Goal: Navigation & Orientation: Understand site structure

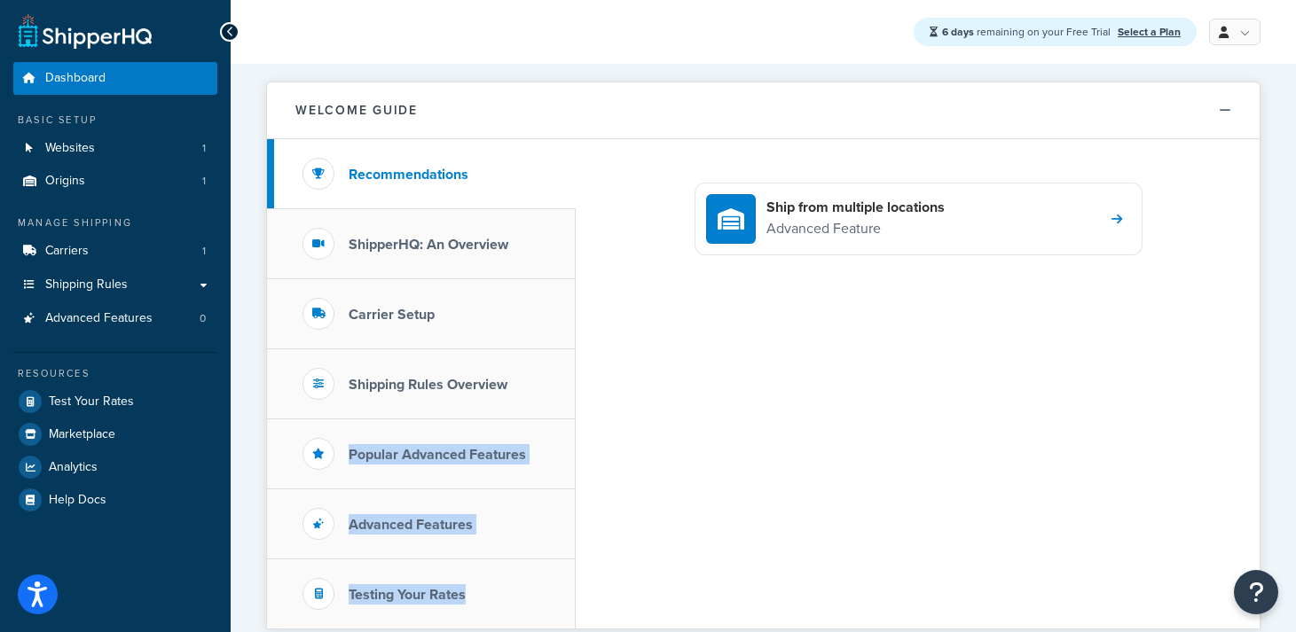
click at [678, 299] on div "Recommendations ShipperHQ: An Overview Carrier Setup Shipping Rules Overview Po…" at bounding box center [763, 384] width 992 height 490
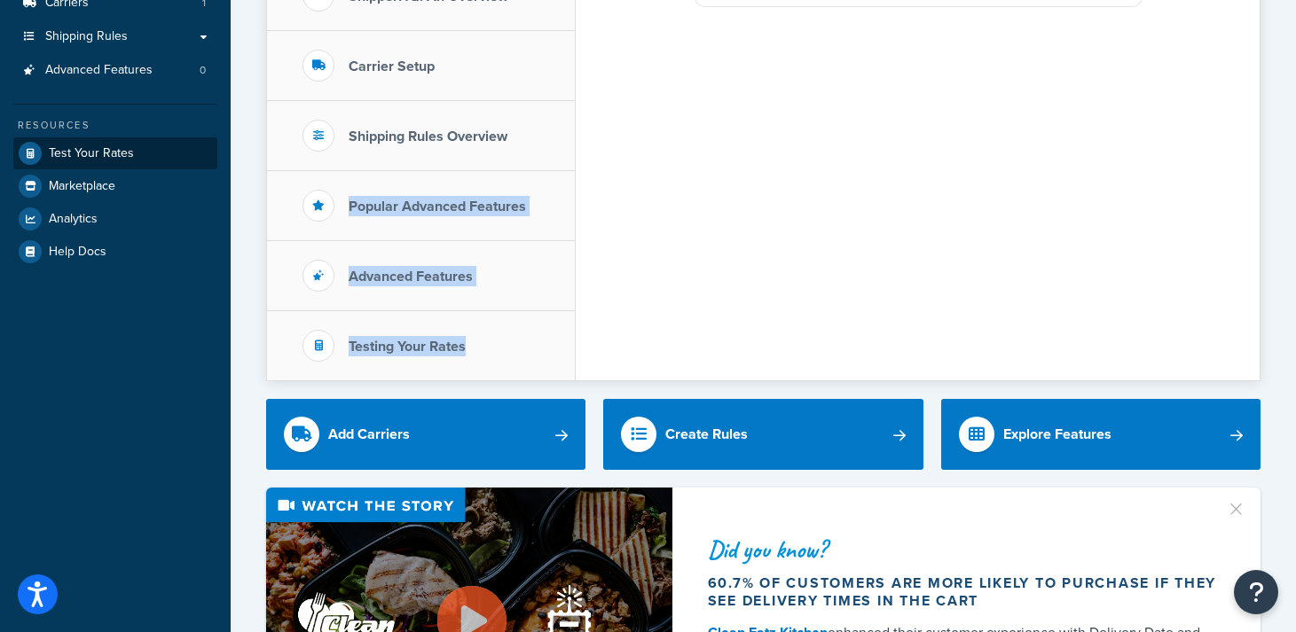
scroll to position [258, 0]
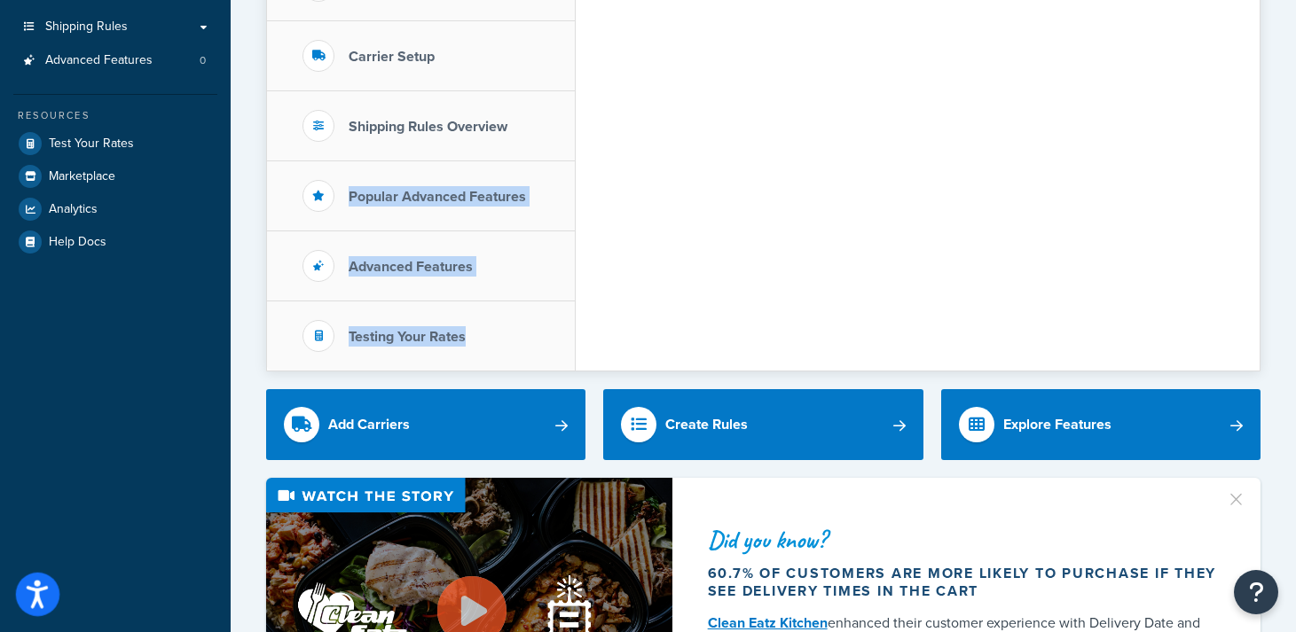
click at [37, 594] on icon "Open accessiBe: accessibility options, statement and help" at bounding box center [37, 597] width 21 height 23
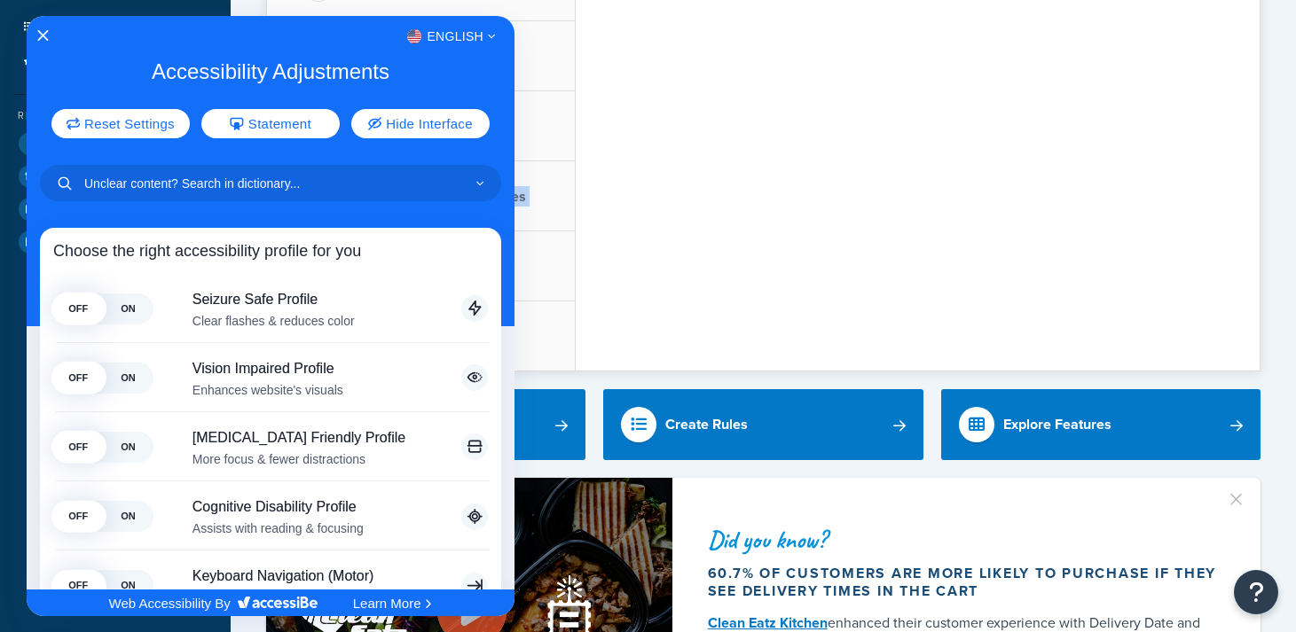
click at [653, 133] on div at bounding box center [648, 316] width 1296 height 632
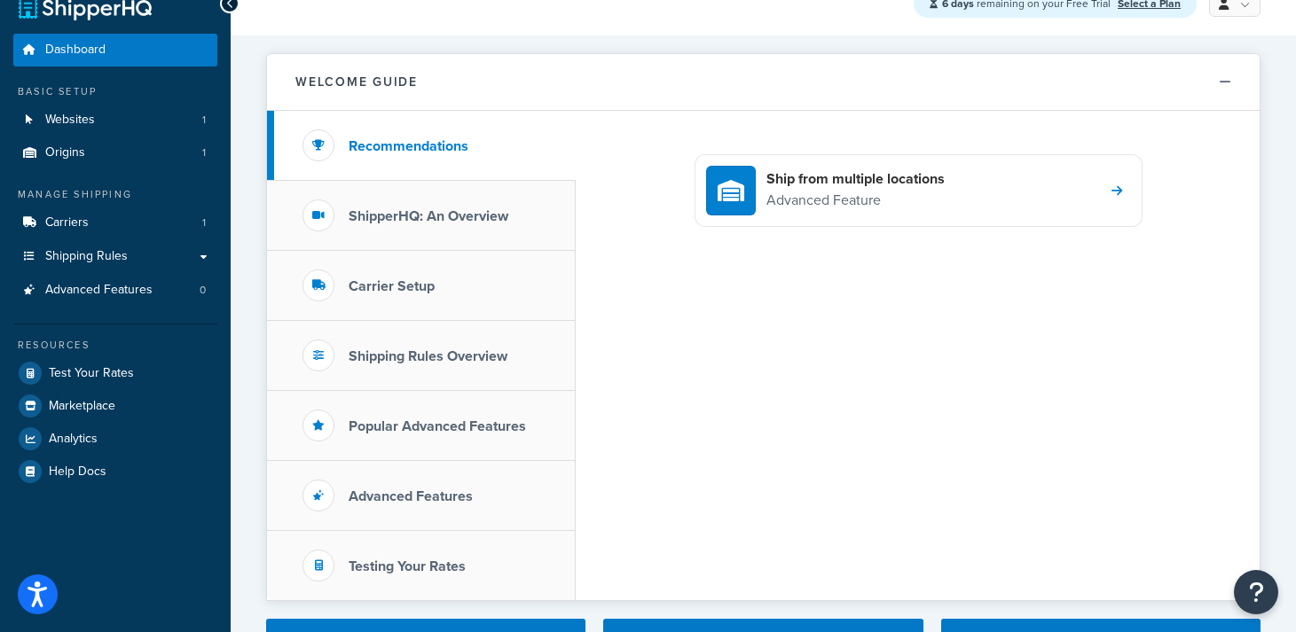
scroll to position [0, 0]
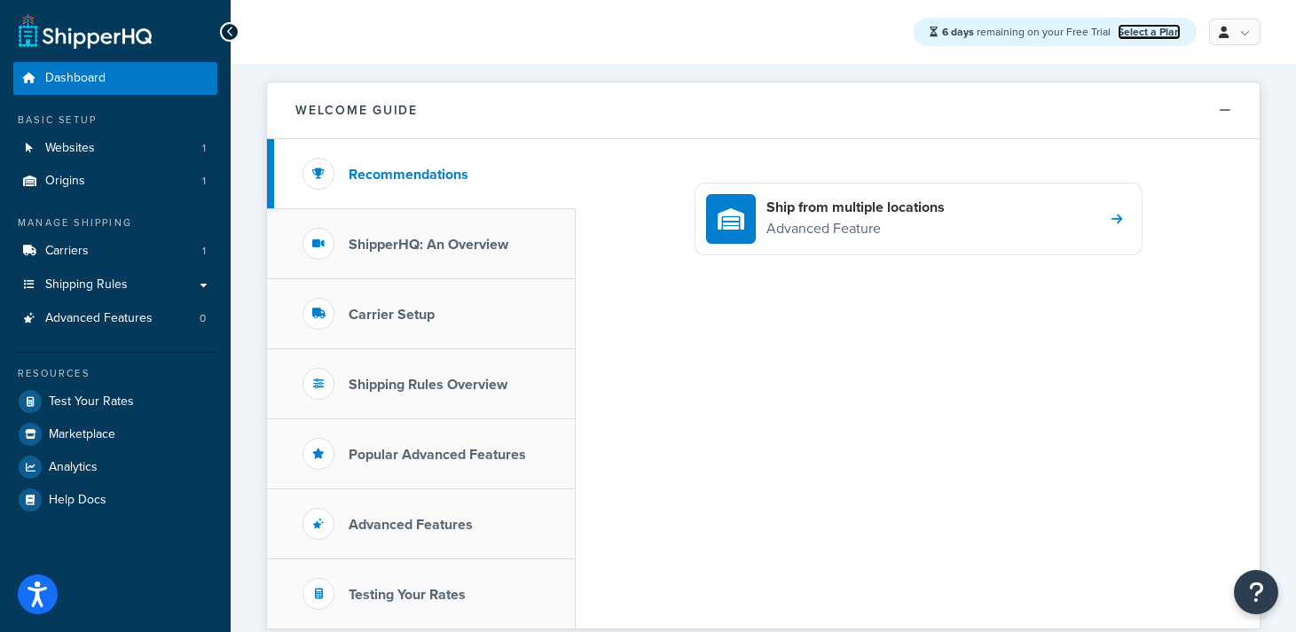
click at [1140, 29] on link "Select a Plan" at bounding box center [1149, 32] width 63 height 16
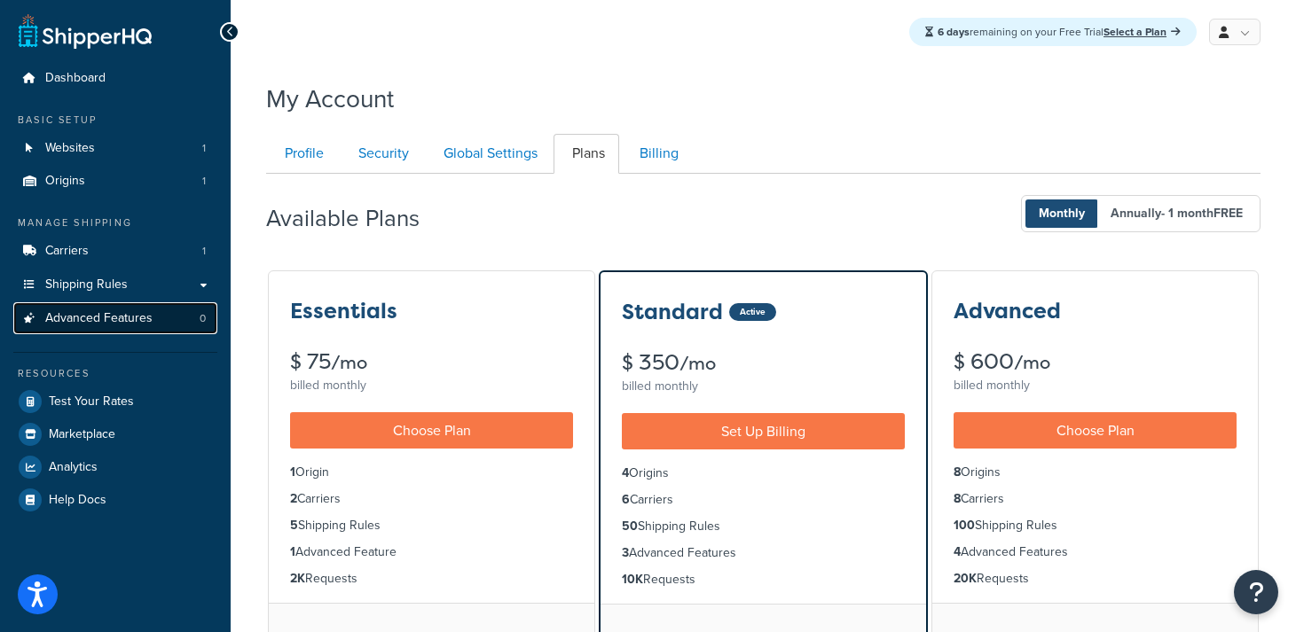
click at [92, 319] on span "Advanced Features" at bounding box center [98, 318] width 107 height 15
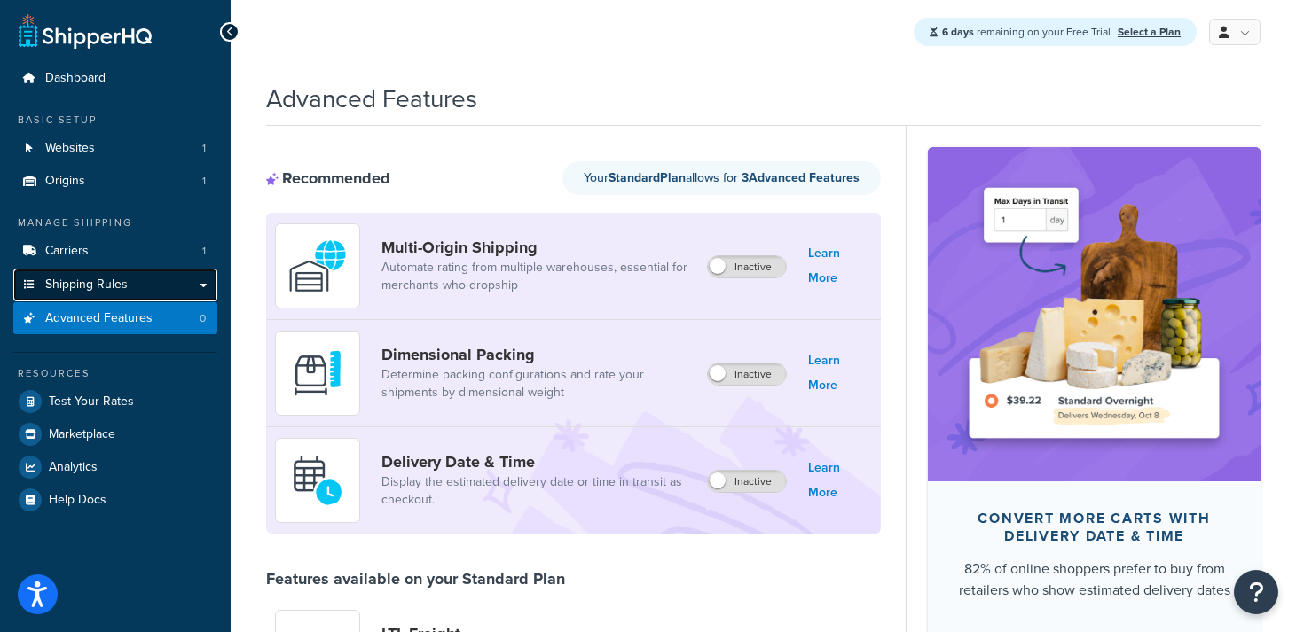
click at [68, 285] on span "Shipping Rules" at bounding box center [86, 285] width 82 height 15
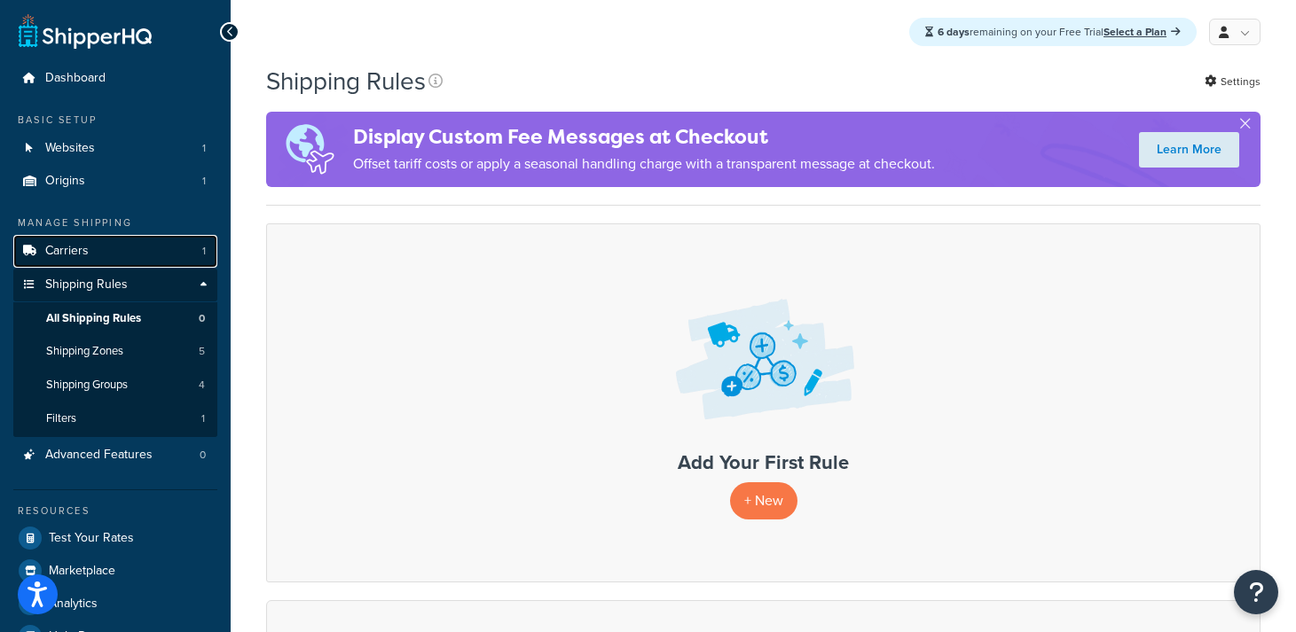
click at [58, 254] on span "Carriers" at bounding box center [66, 251] width 43 height 15
